Goal: Task Accomplishment & Management: Manage account settings

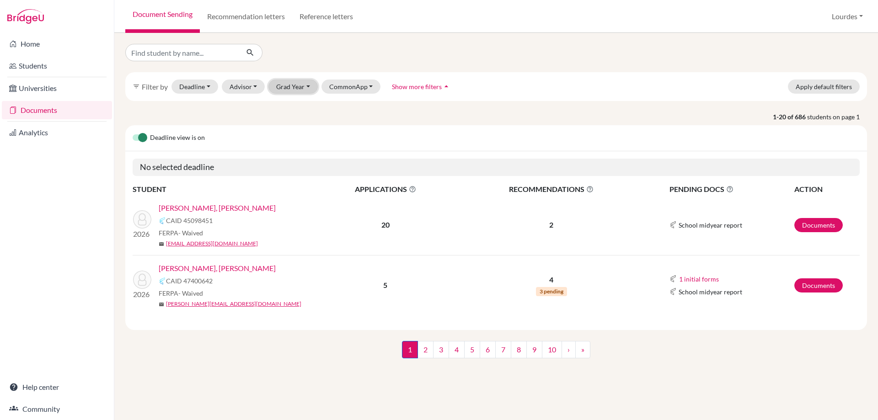
click at [288, 81] on button "Grad Year" at bounding box center [292, 87] width 49 height 14
click at [296, 107] on span "2026" at bounding box center [288, 106] width 16 height 11
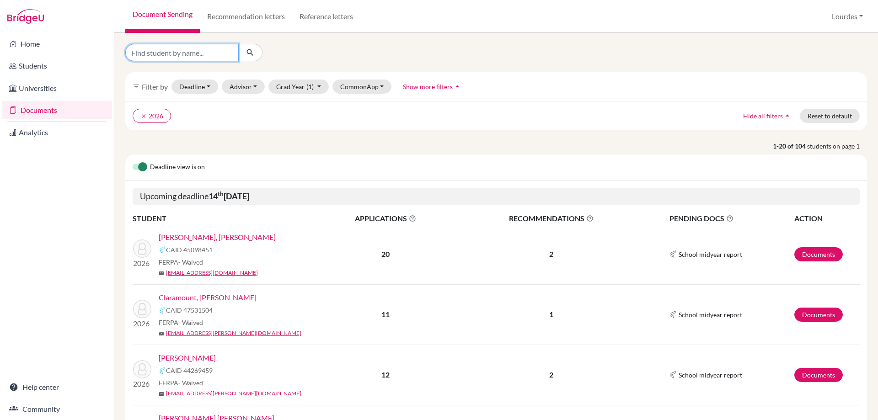
click at [208, 57] on input "Find student by name..." at bounding box center [181, 52] width 113 height 17
type input "escalante del toro"
click at [247, 52] on icon "submit" at bounding box center [250, 52] width 9 height 9
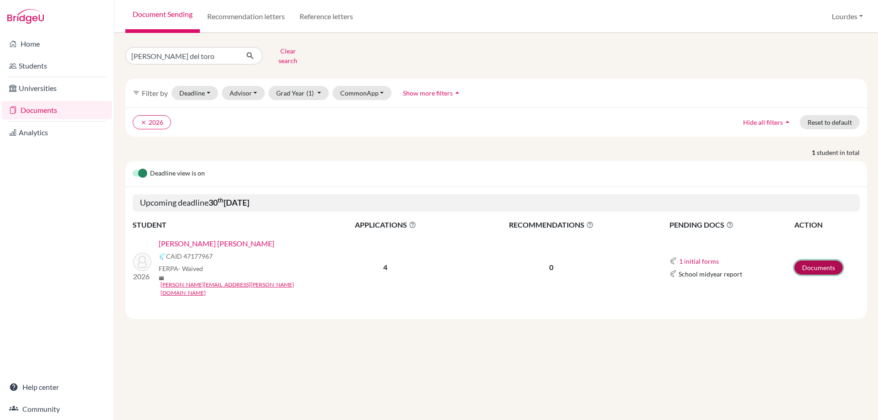
click at [835, 261] on link "Documents" at bounding box center [818, 268] width 48 height 14
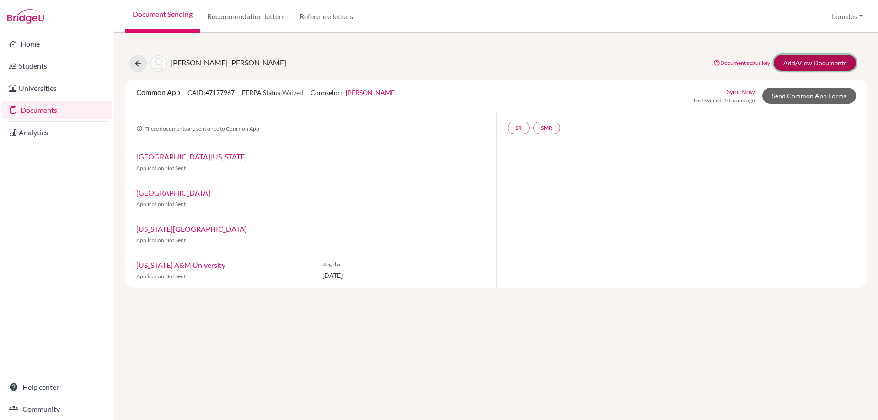
click at [822, 64] on link "Add/View Documents" at bounding box center [815, 63] width 82 height 16
